Goal: Find specific page/section: Find specific page/section

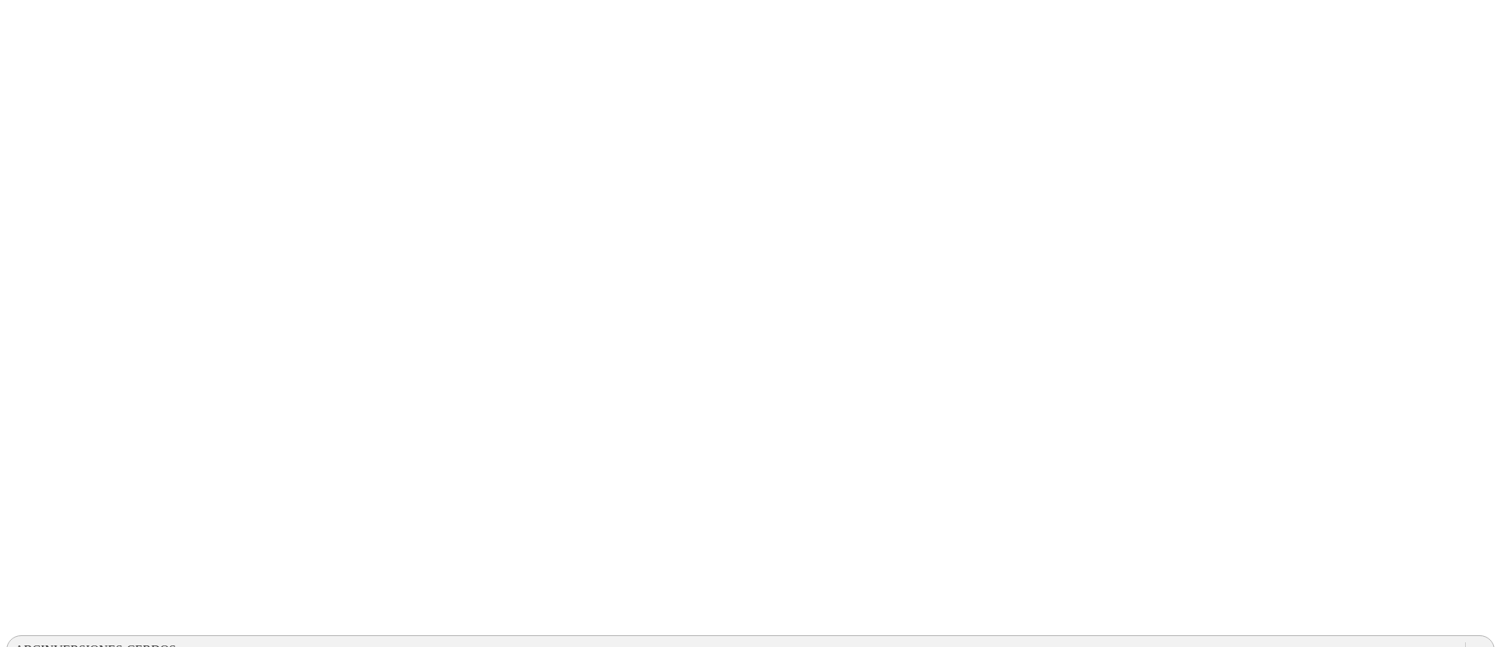
click at [1466, 636] on div at bounding box center [1480, 650] width 28 height 28
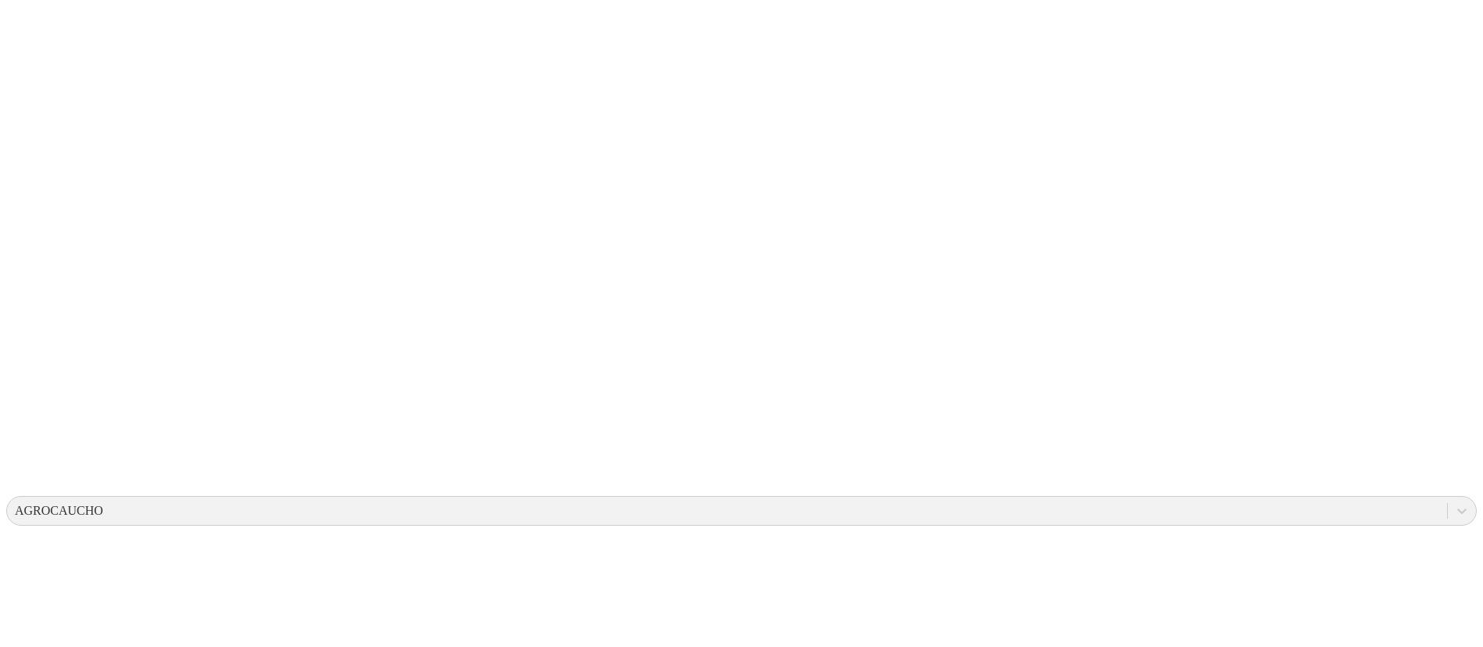
scroll to position [137, 0]
